Goal: Information Seeking & Learning: Learn about a topic

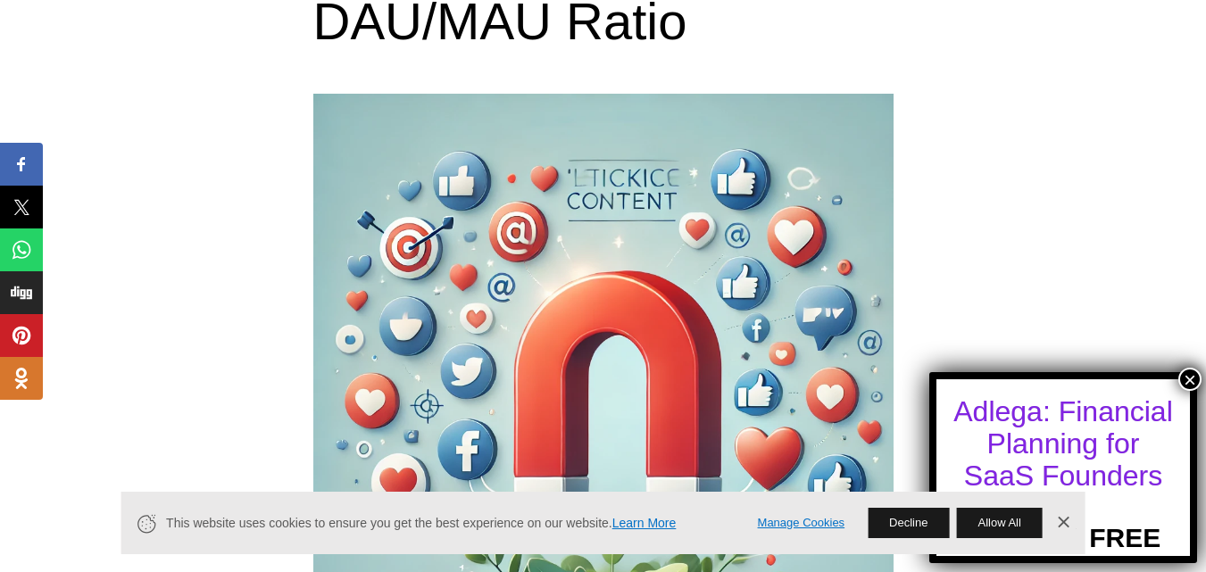
click at [1192, 377] on button "×" at bounding box center [1189, 379] width 23 height 23
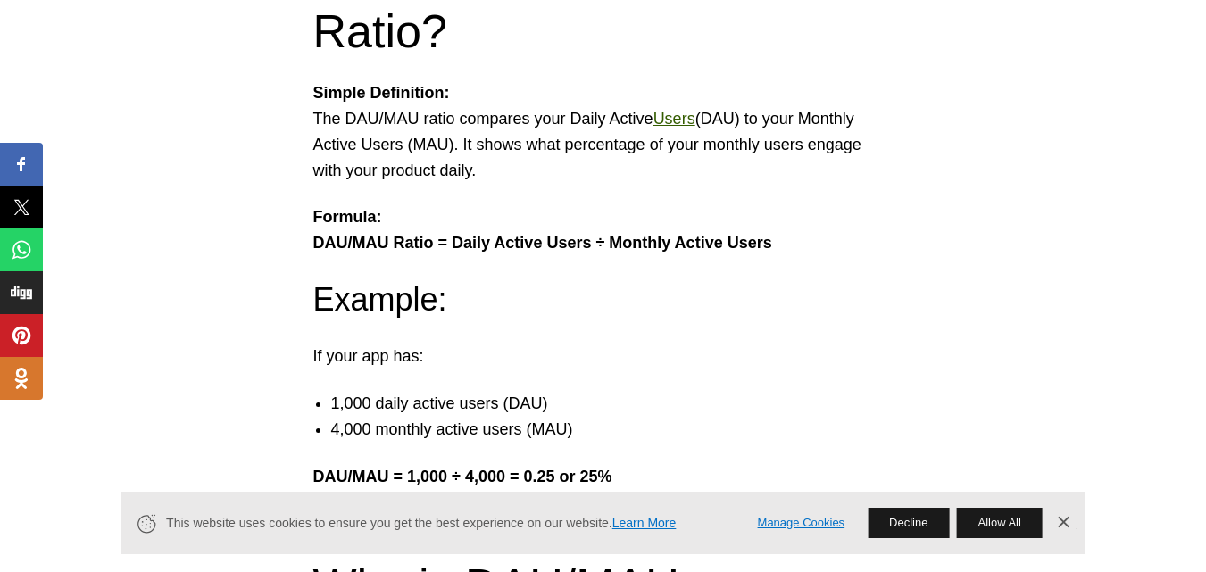
scroll to position [940, 0]
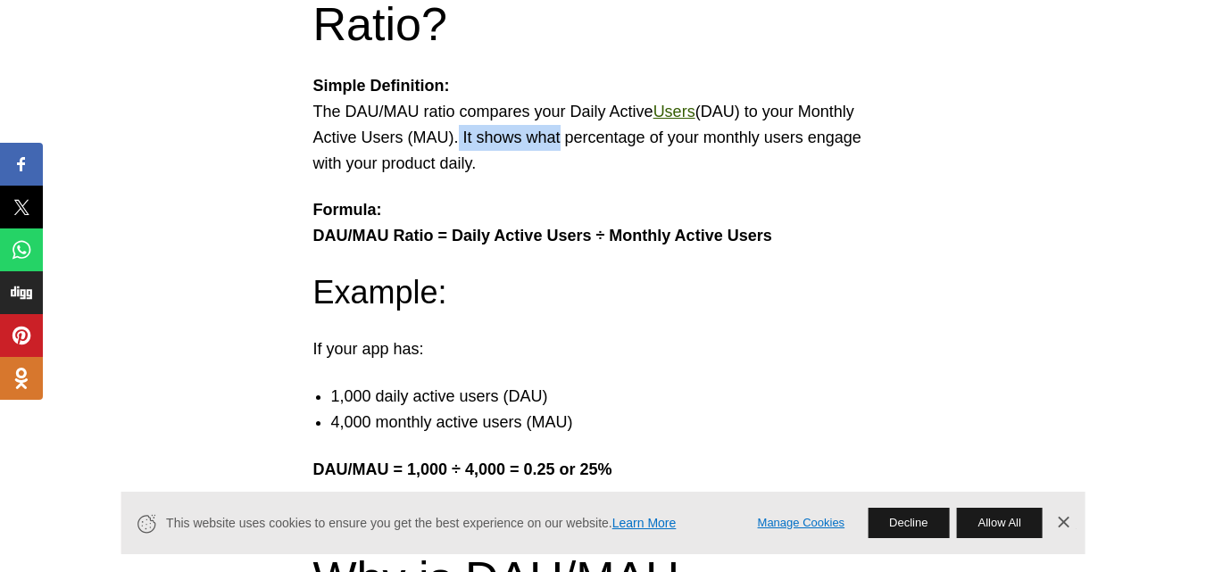
drag, startPoint x: 448, startPoint y: 133, endPoint x: 557, endPoint y: 146, distance: 109.7
click at [557, 146] on p "Simple Definition: The DAU/MAU ratio compares your Daily Active Users (DAU) to …" at bounding box center [603, 124] width 580 height 103
drag, startPoint x: 557, startPoint y: 146, endPoint x: 603, endPoint y: 148, distance: 46.4
click at [603, 148] on p "Simple Definition: The DAU/MAU ratio compares your Daily Active Users (DAU) to …" at bounding box center [603, 124] width 580 height 103
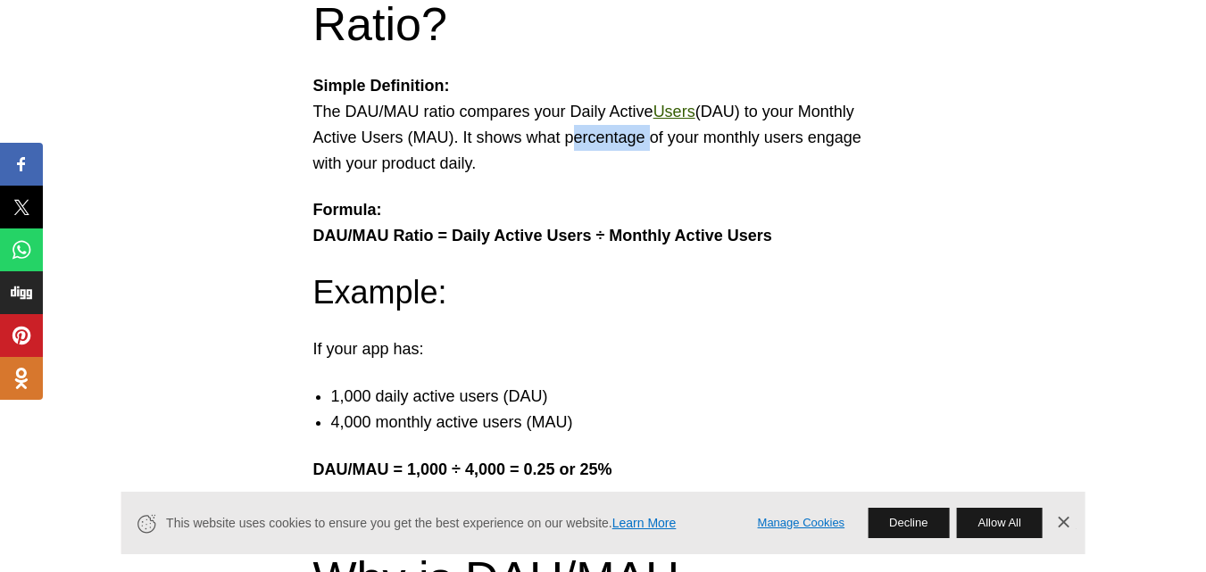
click at [603, 148] on p "Simple Definition: The DAU/MAU ratio compares your Daily Active Users (DAU) to …" at bounding box center [603, 124] width 580 height 103
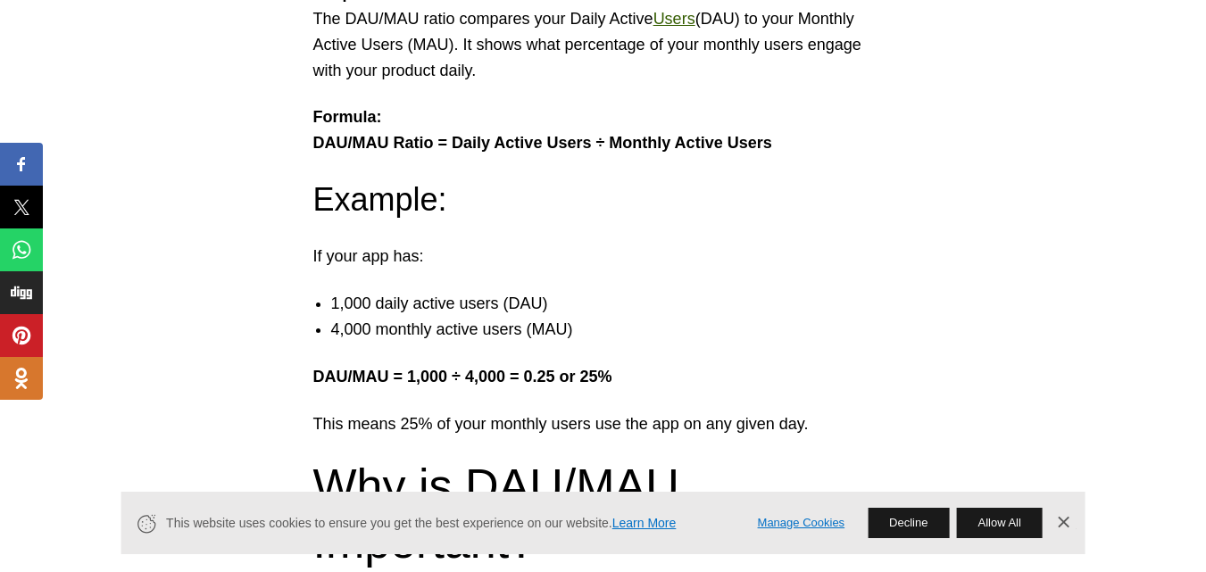
scroll to position [1033, 0]
drag, startPoint x: 333, startPoint y: 261, endPoint x: 410, endPoint y: 262, distance: 77.6
click at [410, 262] on p "If your app has:" at bounding box center [603, 256] width 580 height 26
drag, startPoint x: 348, startPoint y: 319, endPoint x: 440, endPoint y: 307, distance: 92.8
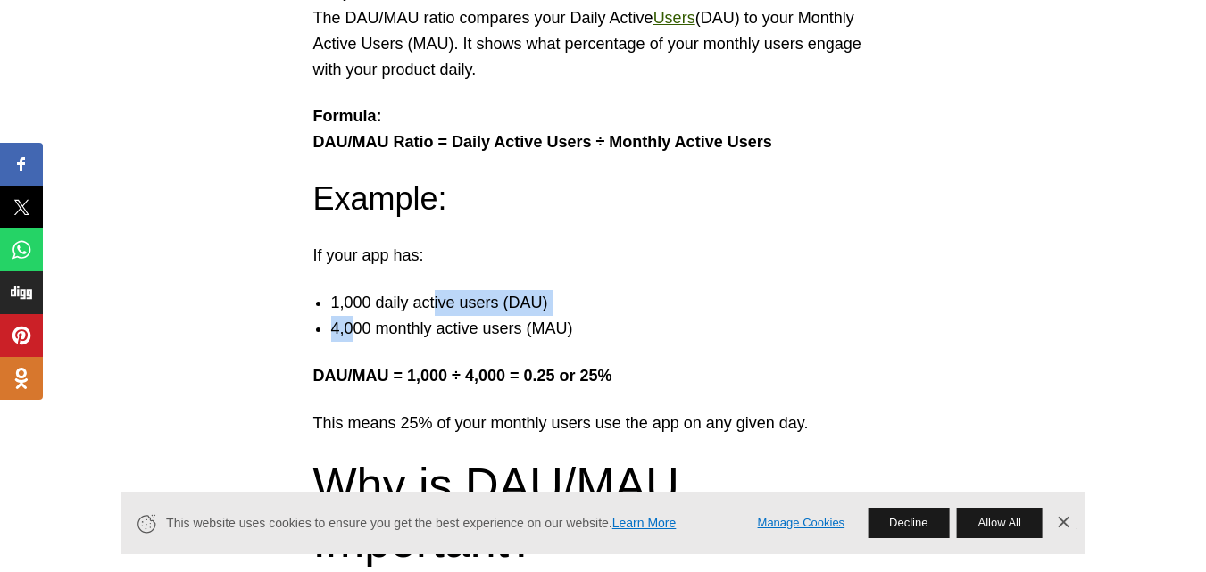
click at [440, 307] on ul "1,000 daily active users (DAU) 4,000 monthly active users (MAU)" at bounding box center [603, 316] width 616 height 52
click at [440, 307] on li "1,000 daily active users (DAU)" at bounding box center [621, 303] width 580 height 26
drag, startPoint x: 440, startPoint y: 307, endPoint x: 472, endPoint y: 308, distance: 32.1
click at [472, 308] on li "1,000 daily active users (DAU)" at bounding box center [621, 303] width 580 height 26
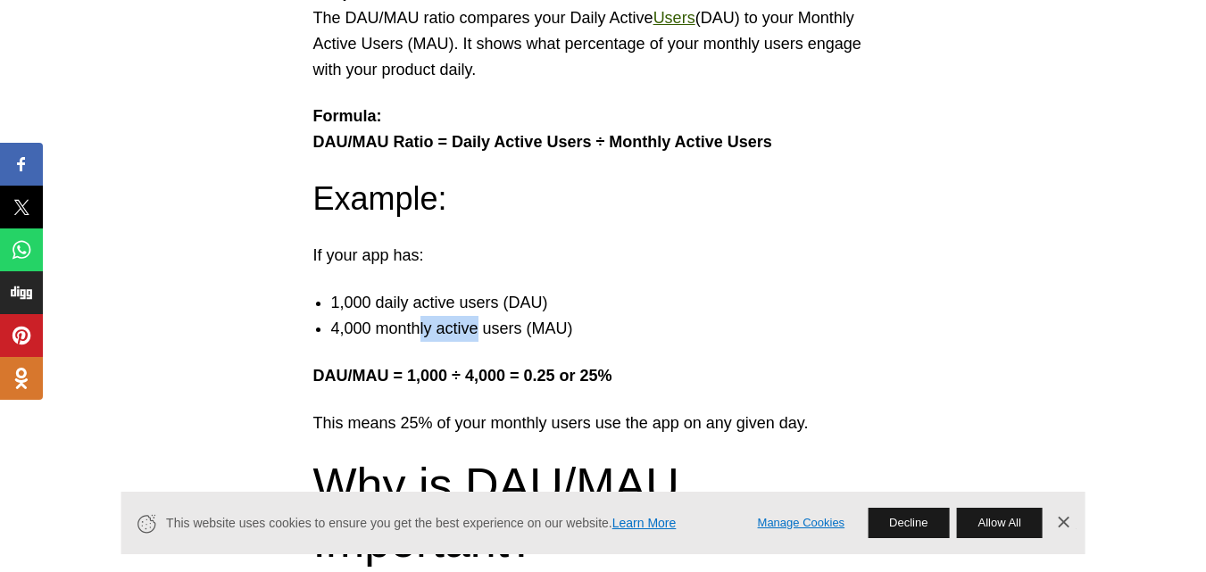
drag, startPoint x: 418, startPoint y: 332, endPoint x: 523, endPoint y: 337, distance: 105.4
click at [523, 337] on li "4,000 monthly active users (MAU)" at bounding box center [621, 329] width 580 height 26
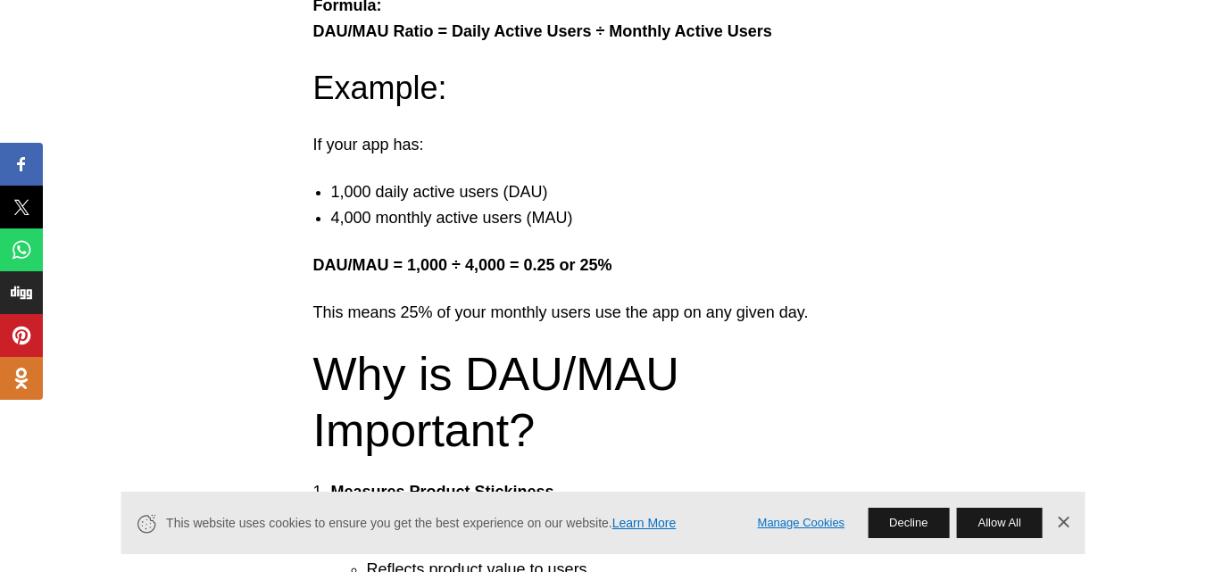
scroll to position [1147, 0]
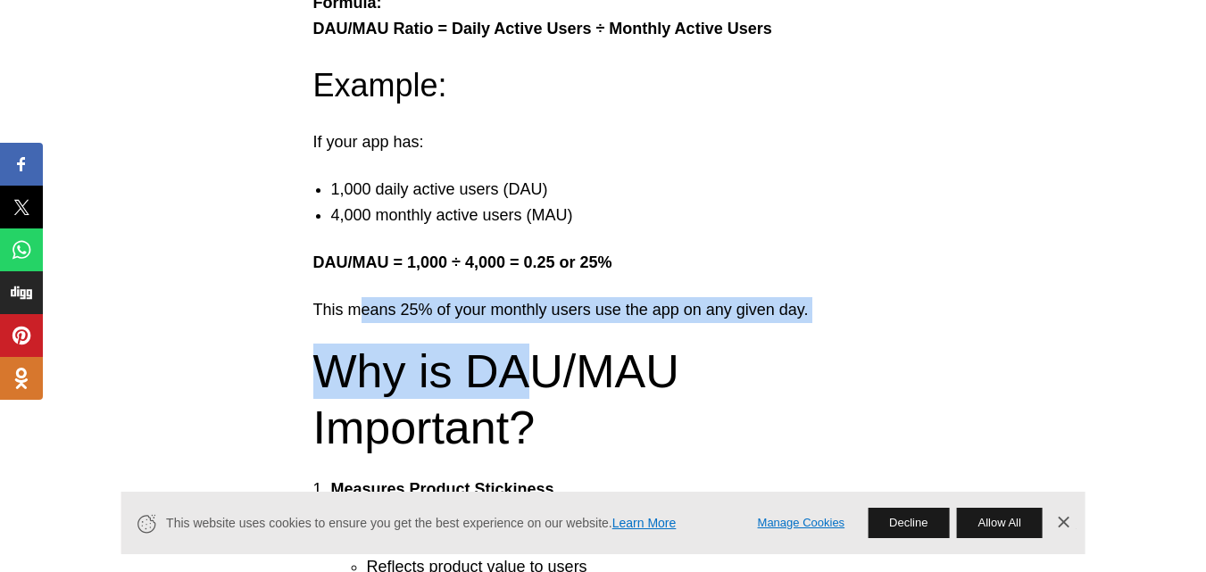
drag, startPoint x: 356, startPoint y: 319, endPoint x: 535, endPoint y: 326, distance: 178.6
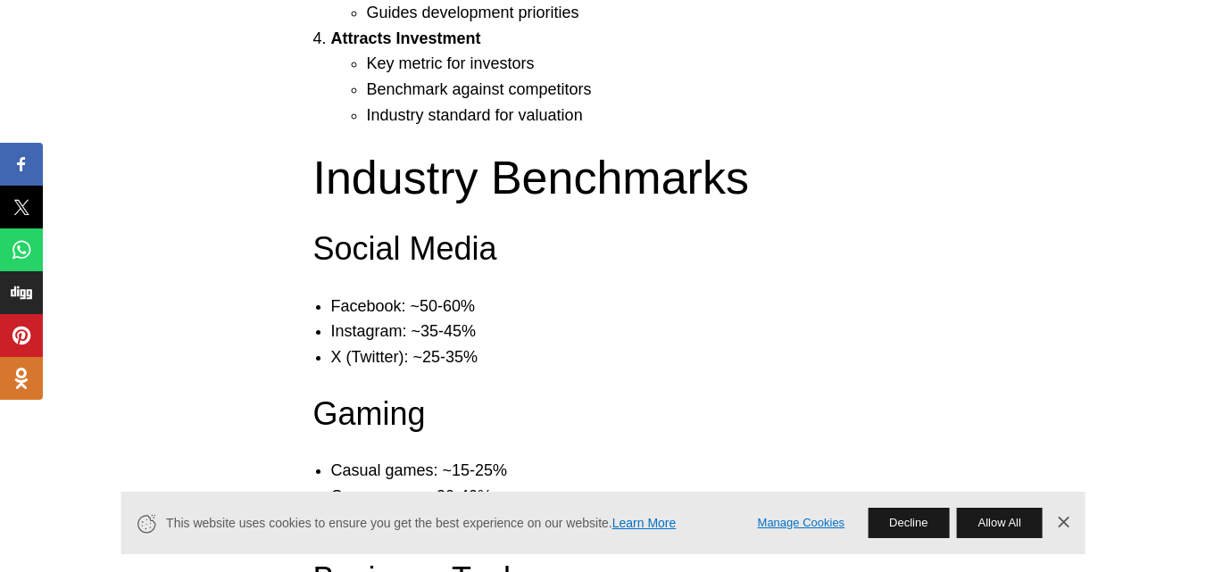
scroll to position [1910, 0]
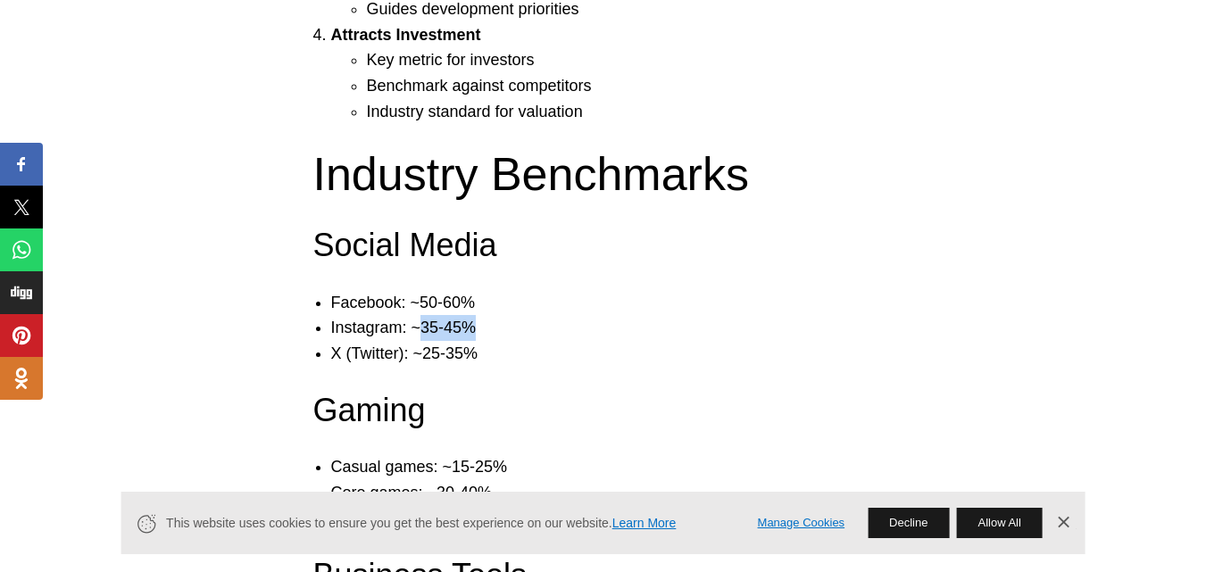
drag, startPoint x: 420, startPoint y: 333, endPoint x: 471, endPoint y: 329, distance: 51.0
click at [471, 329] on li "Instagram: ~35-45%" at bounding box center [621, 328] width 580 height 26
drag, startPoint x: 471, startPoint y: 329, endPoint x: 343, endPoint y: 328, distance: 128.5
click at [343, 328] on li "Instagram: ~35-45%" at bounding box center [621, 328] width 580 height 26
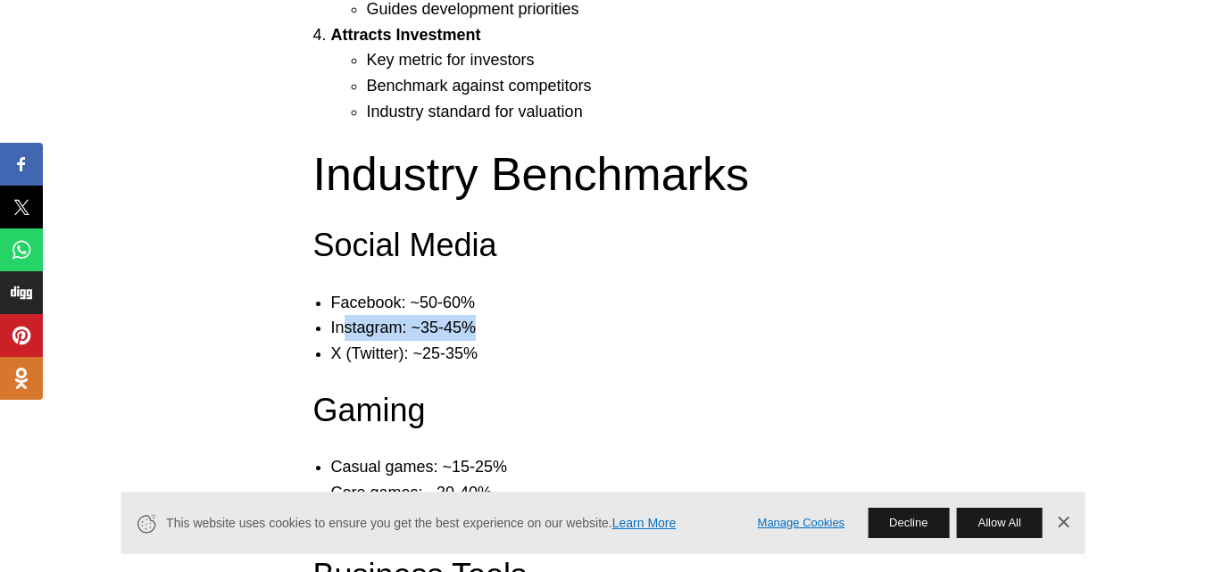
click at [343, 328] on li "Instagram: ~35-45%" at bounding box center [621, 328] width 580 height 26
drag, startPoint x: 343, startPoint y: 328, endPoint x: 415, endPoint y: 336, distance: 72.7
click at [415, 336] on li "Instagram: ~35-45%" at bounding box center [621, 328] width 580 height 26
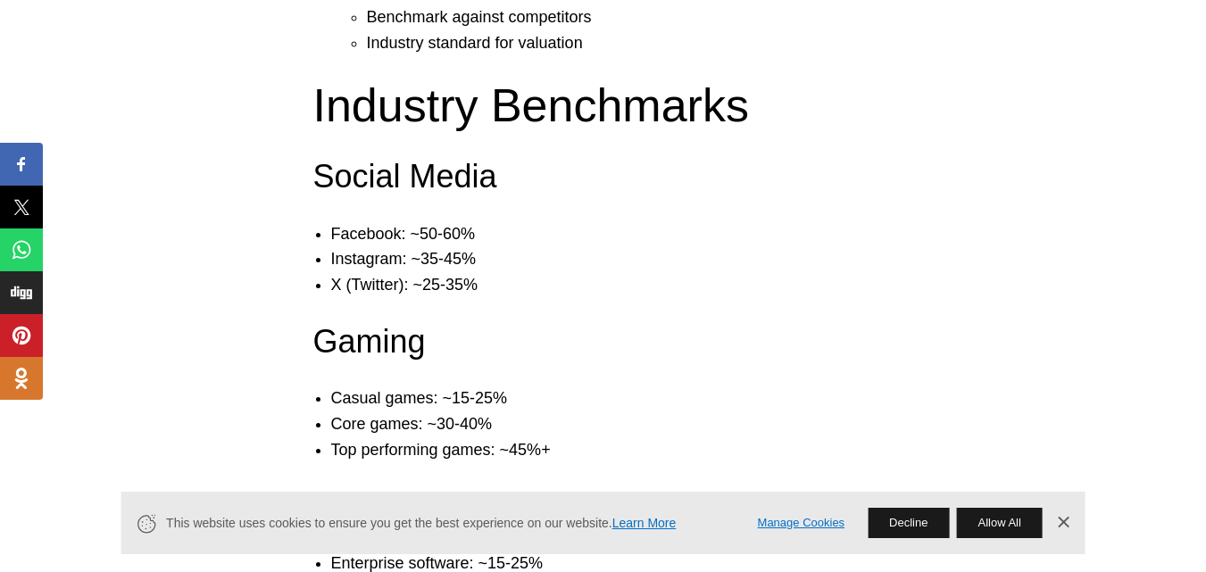
scroll to position [1978, 0]
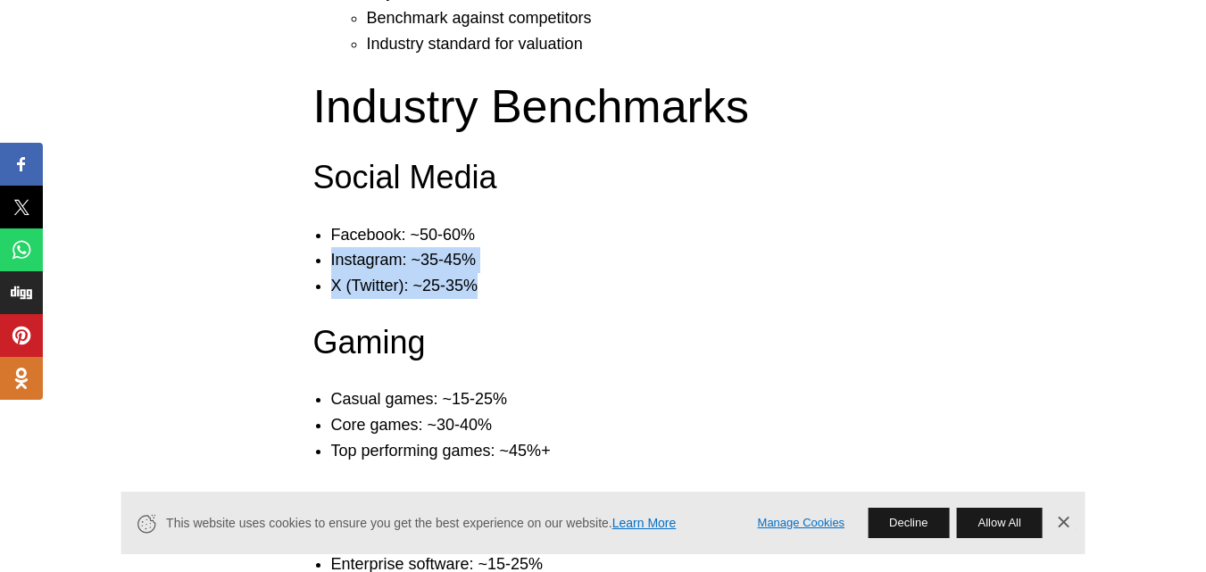
drag, startPoint x: 331, startPoint y: 262, endPoint x: 501, endPoint y: 274, distance: 169.9
click at [501, 274] on ul "Facebook: ~50-60% Instagram: ~35-45% X (Twitter): ~25-35%" at bounding box center [603, 260] width 616 height 77
click at [501, 274] on li "X (Twitter): ~25-35%" at bounding box center [621, 286] width 580 height 26
